Goal: Task Accomplishment & Management: Manage account settings

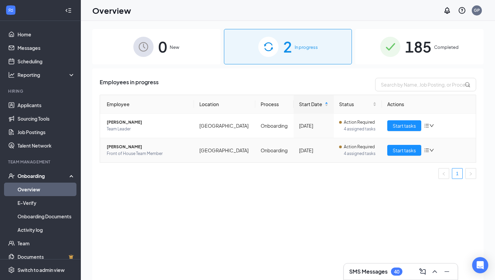
click at [146, 147] on span "[PERSON_NAME]" at bounding box center [148, 146] width 82 height 7
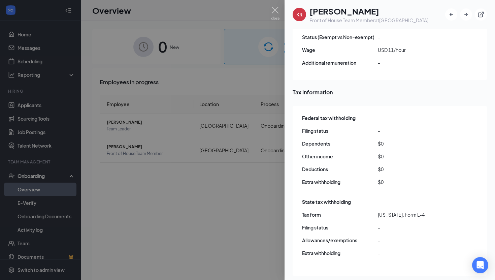
scroll to position [566, 0]
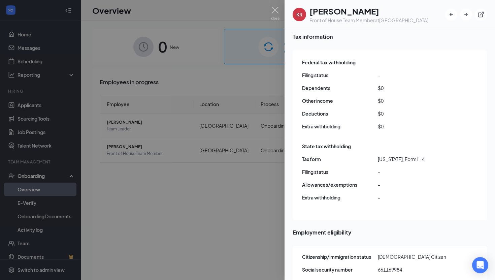
click at [208, 249] on div at bounding box center [247, 140] width 495 height 280
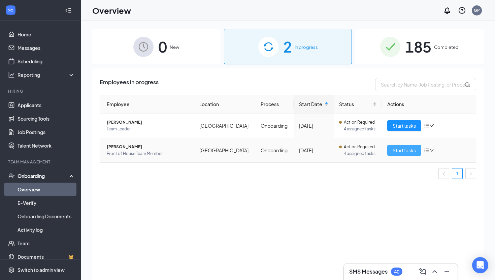
click at [407, 154] on button "Start tasks" at bounding box center [404, 150] width 34 height 11
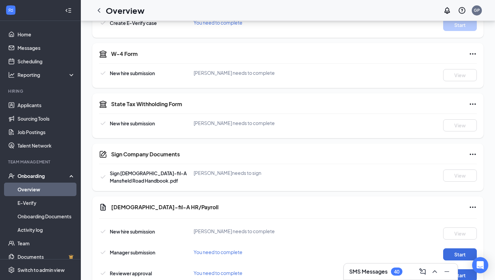
scroll to position [206, 0]
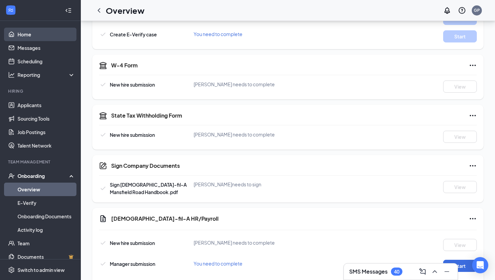
click at [23, 34] on link "Home" at bounding box center [47, 34] width 58 height 13
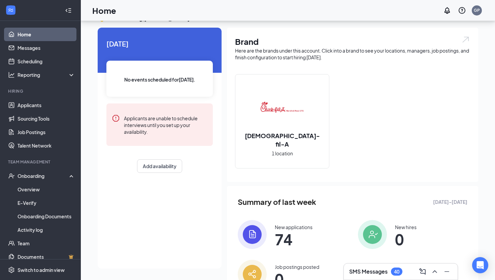
scroll to position [49, 0]
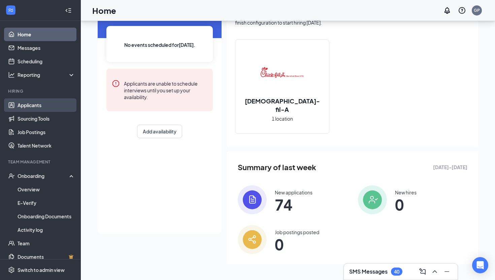
click at [29, 108] on link "Applicants" at bounding box center [47, 104] width 58 height 13
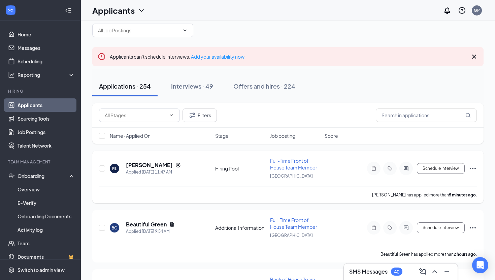
scroll to position [16, 0]
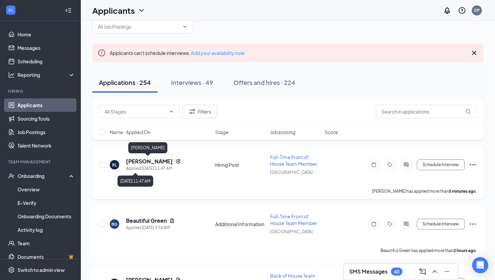
click at [160, 162] on h5 "[PERSON_NAME]" at bounding box center [149, 161] width 47 height 7
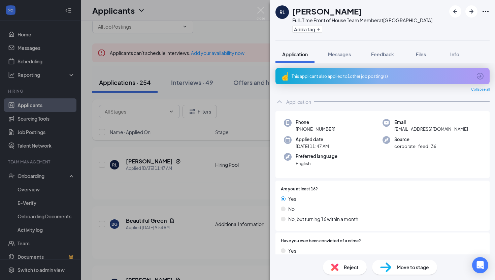
click at [351, 77] on div "This applicant also applied to 1 other job posting(s)" at bounding box center [382, 76] width 181 height 6
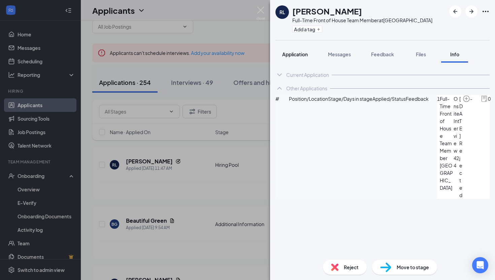
click at [301, 55] on span "Application" at bounding box center [295, 54] width 26 height 6
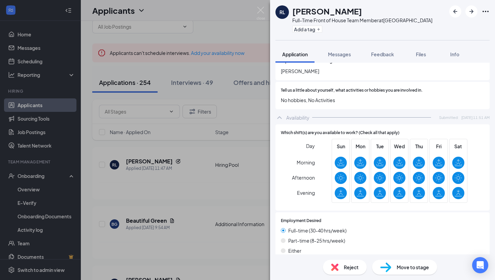
scroll to position [473, 0]
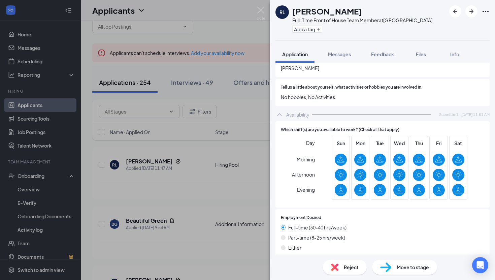
click at [393, 271] on div "Move to stage" at bounding box center [404, 267] width 65 height 15
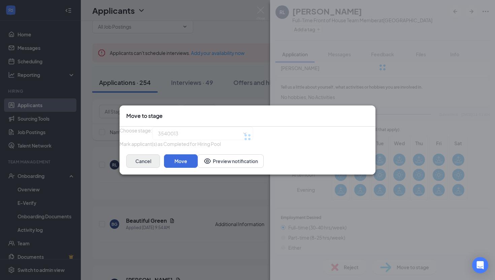
type input "Onsite Interview (next stage)"
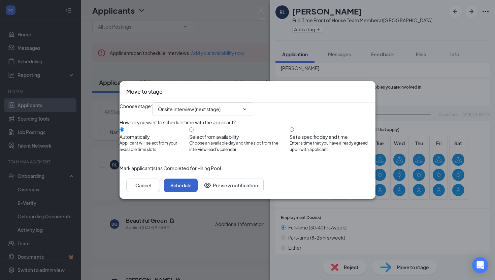
click at [198, 192] on button "Schedule" at bounding box center [181, 185] width 34 height 13
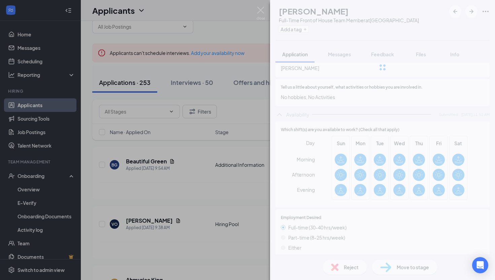
click at [202, 245] on div "[PERSON_NAME] Full-Time Front of House Team Member at [GEOGRAPHIC_DATA] Add a t…" at bounding box center [247, 140] width 495 height 280
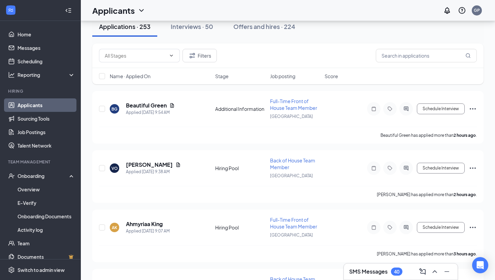
scroll to position [83, 0]
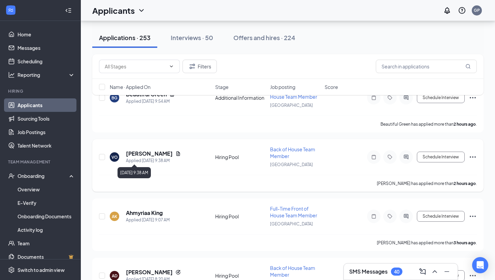
click at [149, 155] on h5 "[PERSON_NAME]" at bounding box center [149, 153] width 47 height 7
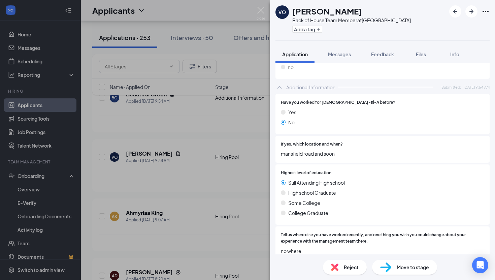
scroll to position [435, 0]
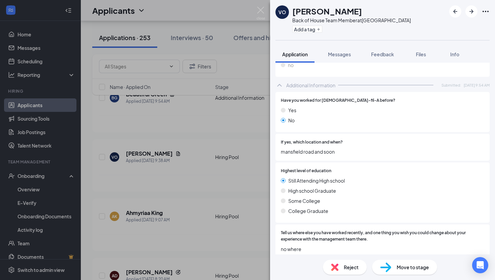
click at [221, 177] on div "VO [PERSON_NAME] Back of House Team Member at [GEOGRAPHIC_DATA] Add a tag Appli…" at bounding box center [247, 140] width 495 height 280
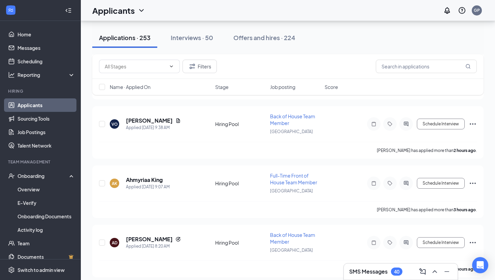
scroll to position [116, 0]
click at [158, 176] on h5 "Ahmyriaa King" at bounding box center [144, 179] width 37 height 7
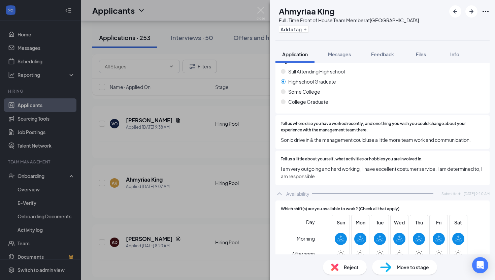
scroll to position [389, 0]
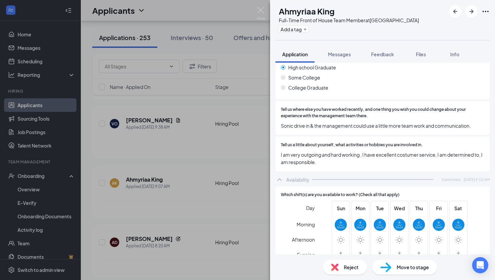
click at [388, 271] on img at bounding box center [385, 267] width 11 height 10
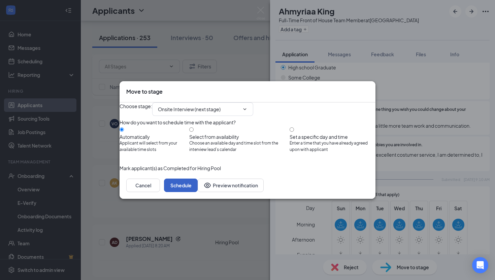
click at [198, 192] on button "Schedule" at bounding box center [181, 185] width 34 height 13
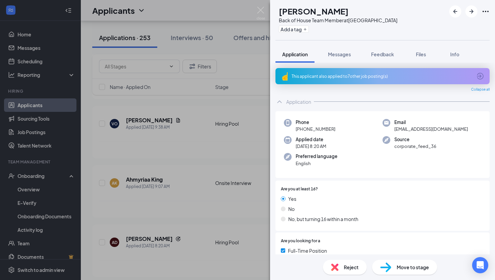
click at [228, 218] on div "AD [PERSON_NAME] Back of House Team Member at [GEOGRAPHIC_DATA] Add a tag Appli…" at bounding box center [247, 140] width 495 height 280
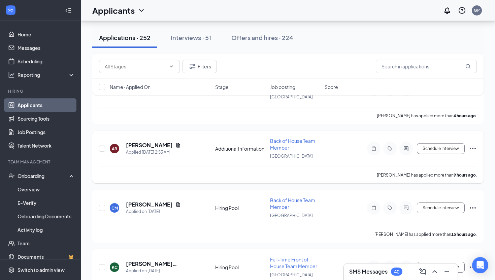
scroll to position [213, 0]
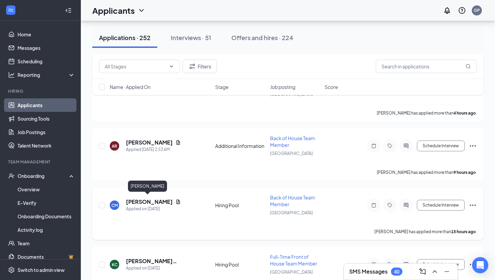
click at [154, 200] on h5 "[PERSON_NAME]" at bounding box center [149, 201] width 47 height 7
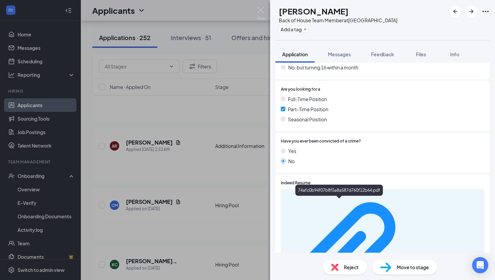
scroll to position [136, 0]
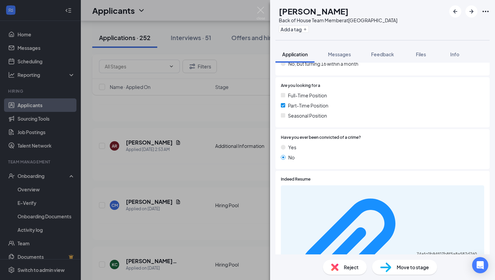
click at [197, 218] on div "CM [PERSON_NAME] Back of House Team Member at [GEOGRAPHIC_DATA] Add a tag Appli…" at bounding box center [247, 140] width 495 height 280
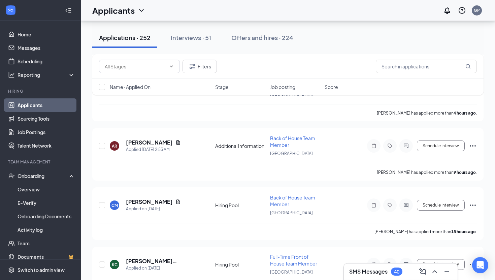
scroll to position [266, 0]
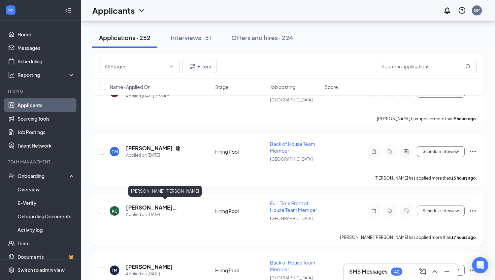
click at [137, 204] on h5 "[PERSON_NAME] [PERSON_NAME]" at bounding box center [161, 207] width 71 height 7
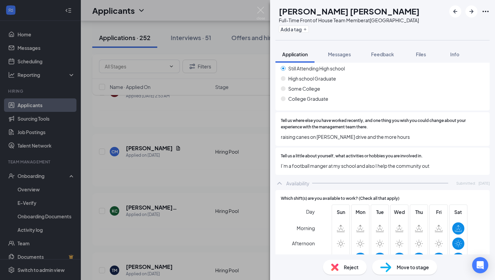
scroll to position [449, 0]
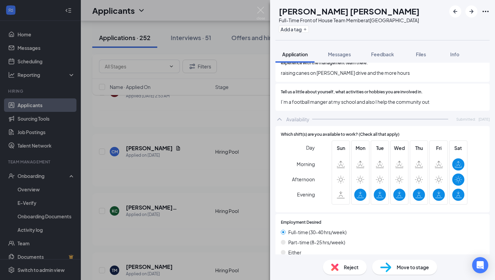
click at [228, 178] on div "[PERSON_NAME] [PERSON_NAME] Full-Time Front of House Team Member at [GEOGRAPHIC…" at bounding box center [247, 140] width 495 height 280
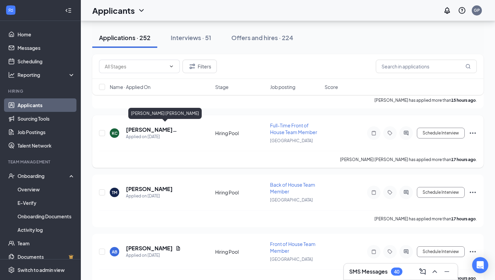
scroll to position [366, 0]
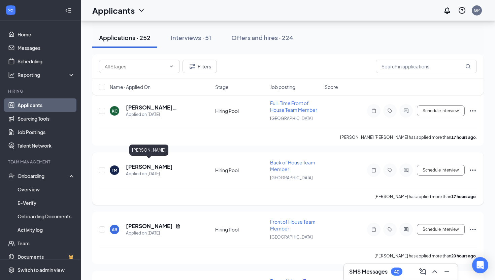
click at [154, 163] on h5 "[PERSON_NAME]" at bounding box center [149, 166] width 47 height 7
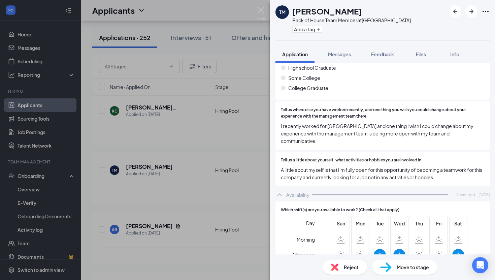
scroll to position [410, 0]
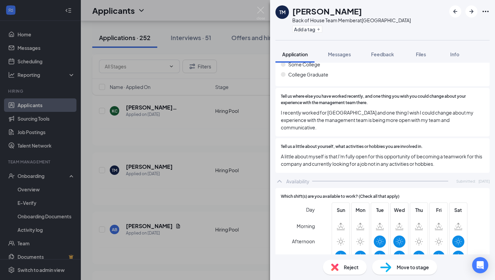
click at [194, 218] on div "TM [PERSON_NAME] Back of House Team Member at [GEOGRAPHIC_DATA] Add a tag Appli…" at bounding box center [247, 140] width 495 height 280
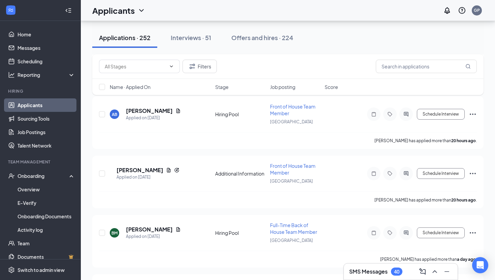
scroll to position [510, 0]
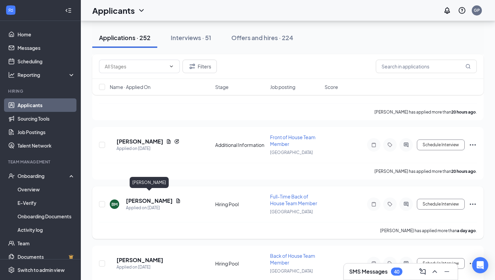
click at [168, 197] on h5 "[PERSON_NAME]" at bounding box center [149, 200] width 47 height 7
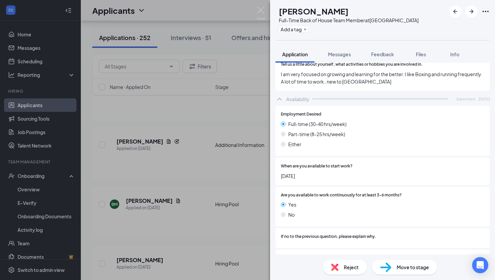
scroll to position [641, 0]
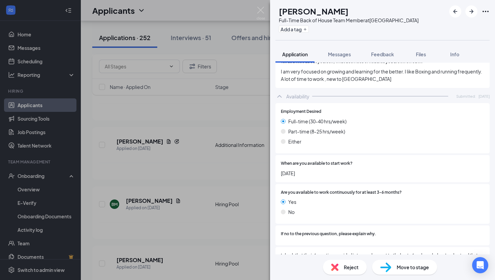
click at [399, 261] on div "Move to stage" at bounding box center [404, 267] width 65 height 15
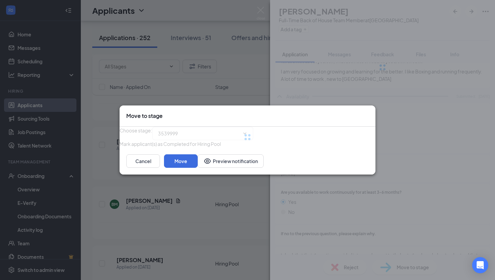
scroll to position [638, 0]
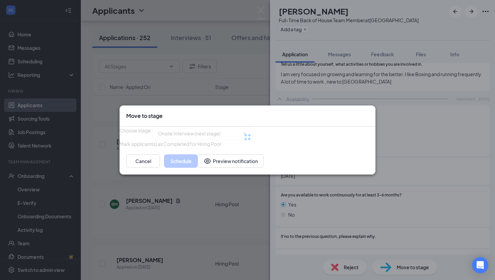
type input "Onsite Interview (next stage)"
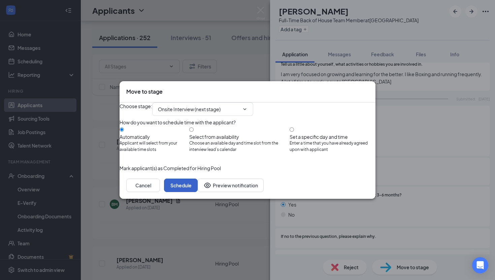
click at [198, 192] on button "Schedule" at bounding box center [181, 185] width 34 height 13
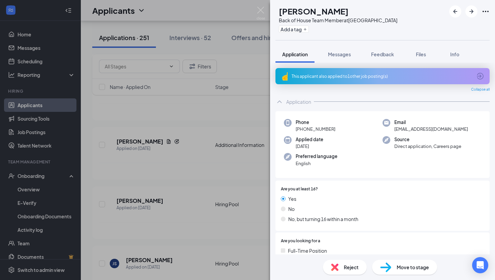
click at [197, 236] on div "JS [PERSON_NAME] Back of House Team Member at [GEOGRAPHIC_DATA] Add a tag Appli…" at bounding box center [247, 140] width 495 height 280
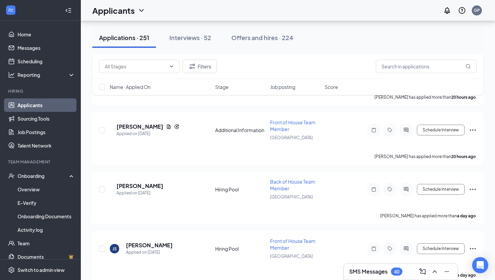
scroll to position [537, 0]
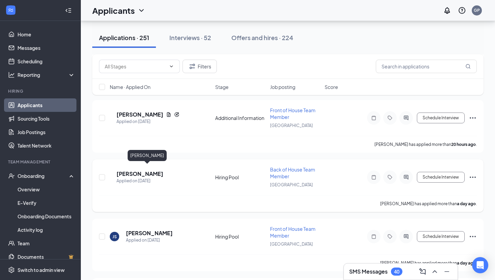
click at [147, 170] on h5 "[PERSON_NAME]" at bounding box center [140, 173] width 47 height 7
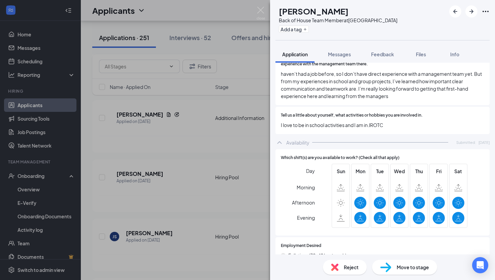
scroll to position [465, 0]
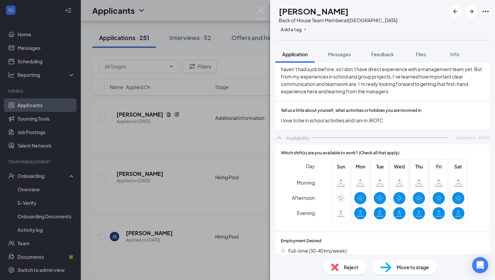
click at [404, 267] on span "Move to stage" at bounding box center [413, 266] width 32 height 7
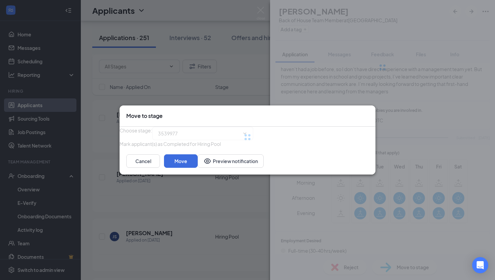
type input "Onsite Interview (next stage)"
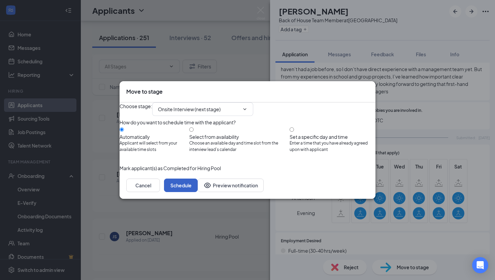
click at [198, 192] on button "Schedule" at bounding box center [181, 185] width 34 height 13
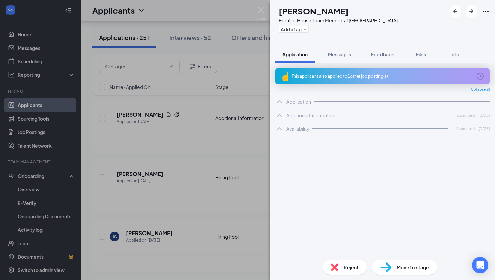
click at [239, 260] on div "JS [PERSON_NAME] Front of House Team Member at [GEOGRAPHIC_DATA] Add a tag Appl…" at bounding box center [247, 140] width 495 height 280
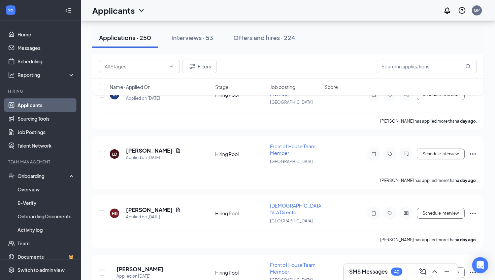
scroll to position [620, 0]
click at [151, 205] on h5 "[PERSON_NAME]" at bounding box center [149, 208] width 47 height 7
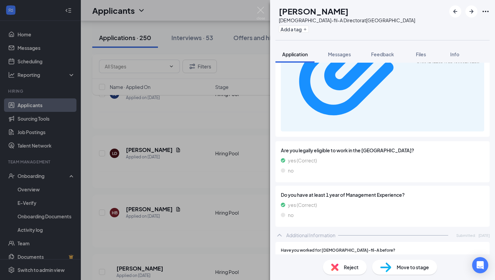
scroll to position [147, 0]
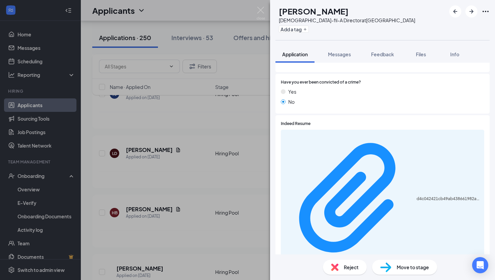
click at [350, 135] on div "d4c042421cb49ab438661982a912dd8e.pdf" at bounding box center [382, 199] width 203 height 139
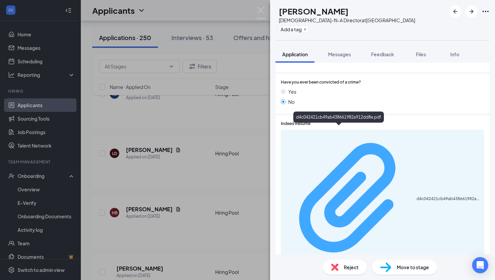
click at [417, 196] on div "d4c042421cb49ab438661982a912dd8e.pdf" at bounding box center [449, 198] width 64 height 5
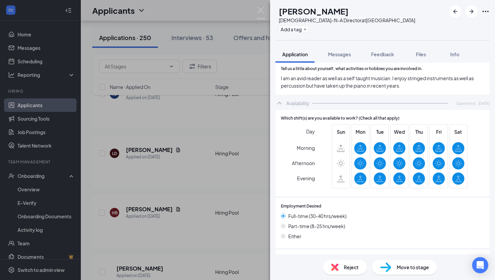
click at [395, 267] on div "Move to stage" at bounding box center [404, 267] width 65 height 15
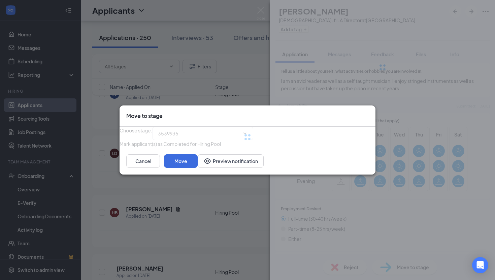
type input "Onsite Interview (next stage)"
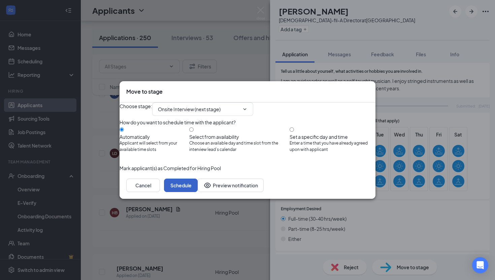
click at [198, 192] on button "Schedule" at bounding box center [181, 185] width 34 height 13
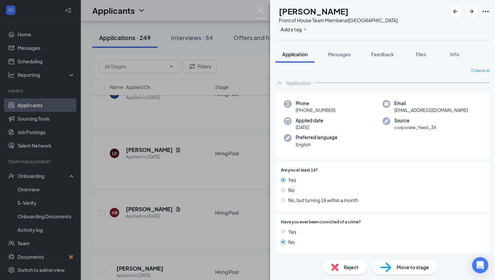
click at [232, 231] on div "KM [PERSON_NAME] Front of House Team Member at [GEOGRAPHIC_DATA] Add a tag Appl…" at bounding box center [247, 140] width 495 height 280
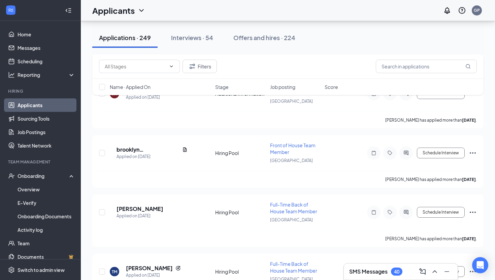
scroll to position [830, 0]
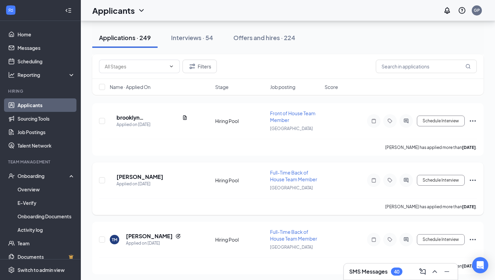
click at [163, 173] on h5 "[PERSON_NAME]" at bounding box center [140, 176] width 47 height 7
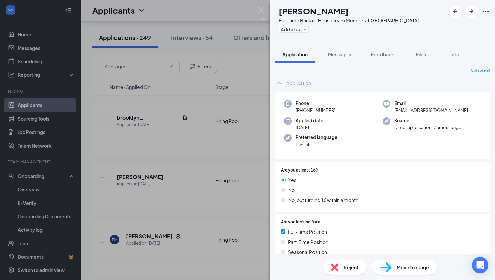
click at [417, 265] on span "Move to stage" at bounding box center [413, 266] width 32 height 7
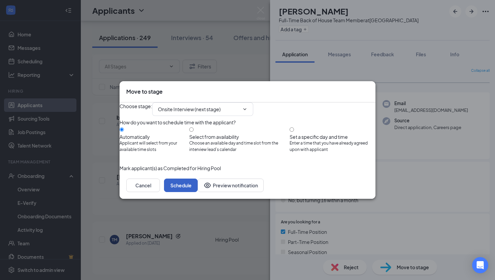
click at [198, 192] on button "Schedule" at bounding box center [181, 185] width 34 height 13
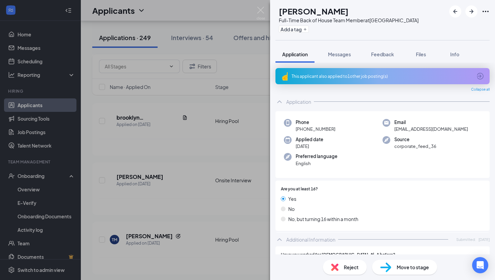
click at [225, 199] on div "TM Tradalous [PERSON_NAME] Full-Time Back of House Team Member at [GEOGRAPHIC_D…" at bounding box center [247, 140] width 495 height 280
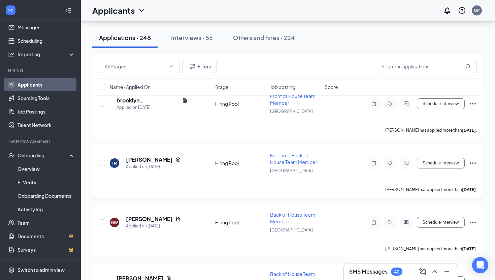
scroll to position [846, 0]
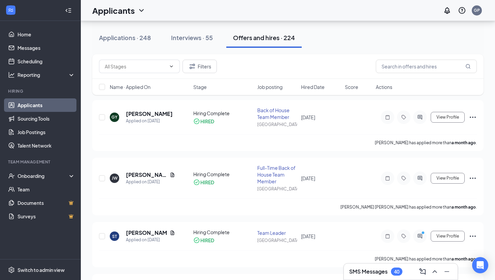
scroll to position [94, 0]
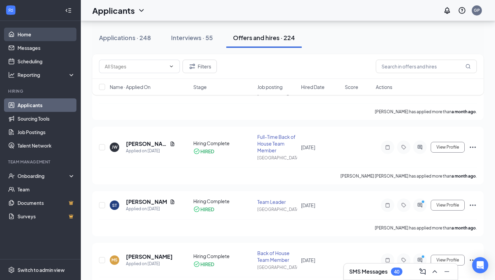
click at [25, 35] on link "Home" at bounding box center [47, 34] width 58 height 13
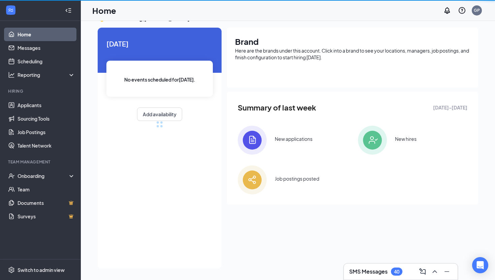
scroll to position [49, 0]
